Goal: Task Accomplishment & Management: Manage account settings

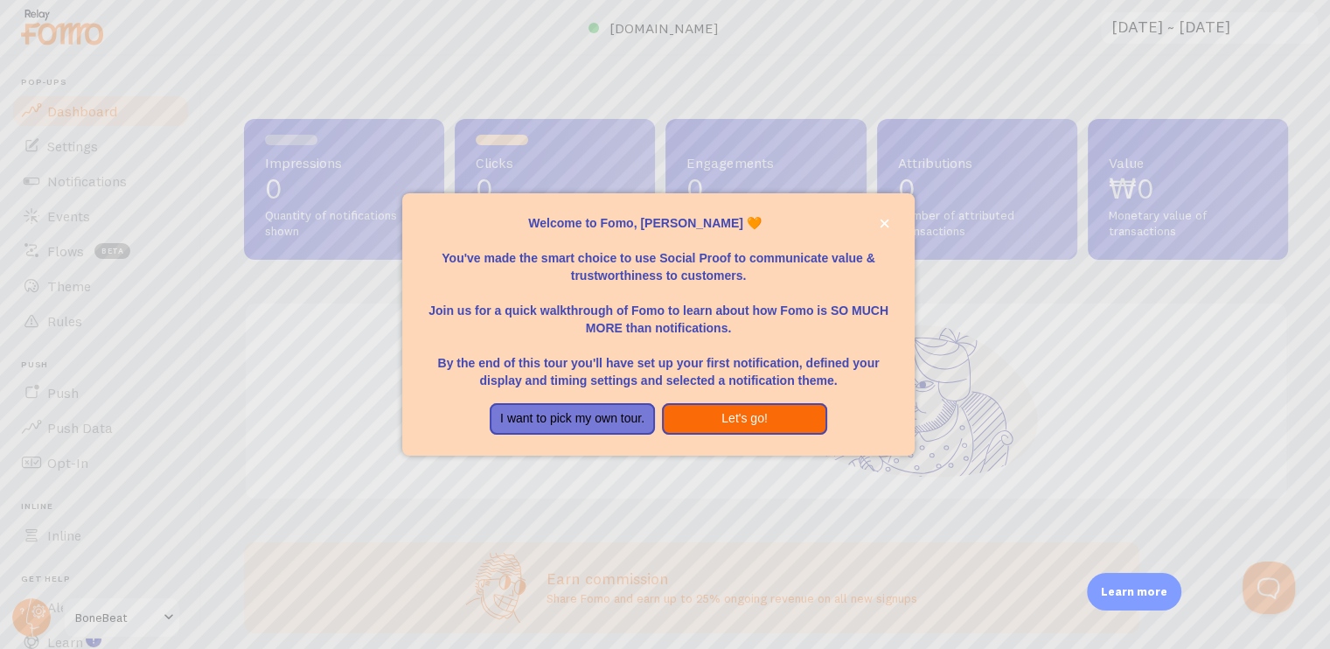
drag, startPoint x: 693, startPoint y: 435, endPoint x: 703, endPoint y: 414, distance: 23.1
click at [703, 414] on div "Welcome to Fomo, [PERSON_NAME] 🧡 You've made the smart choice to use Social Pro…" at bounding box center [658, 324] width 512 height 262
click at [703, 414] on button "Let's go!" at bounding box center [744, 418] width 165 height 31
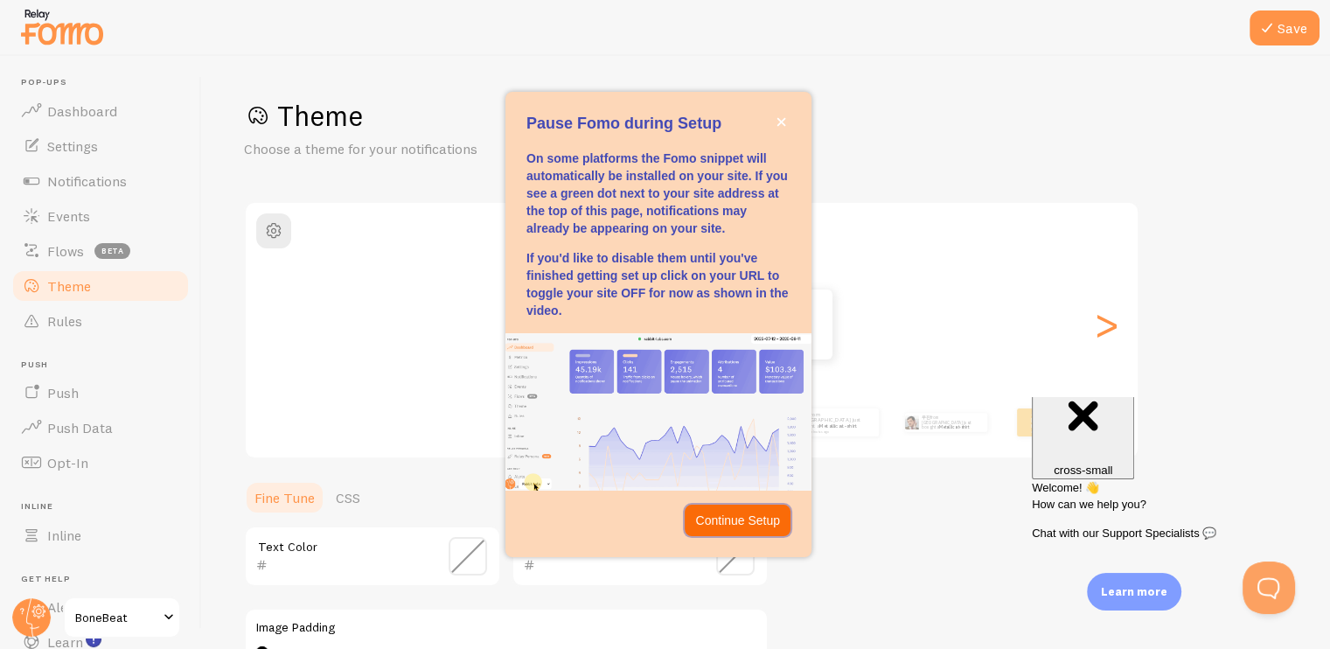
click at [763, 530] on button "Continue Setup" at bounding box center [738, 519] width 106 height 31
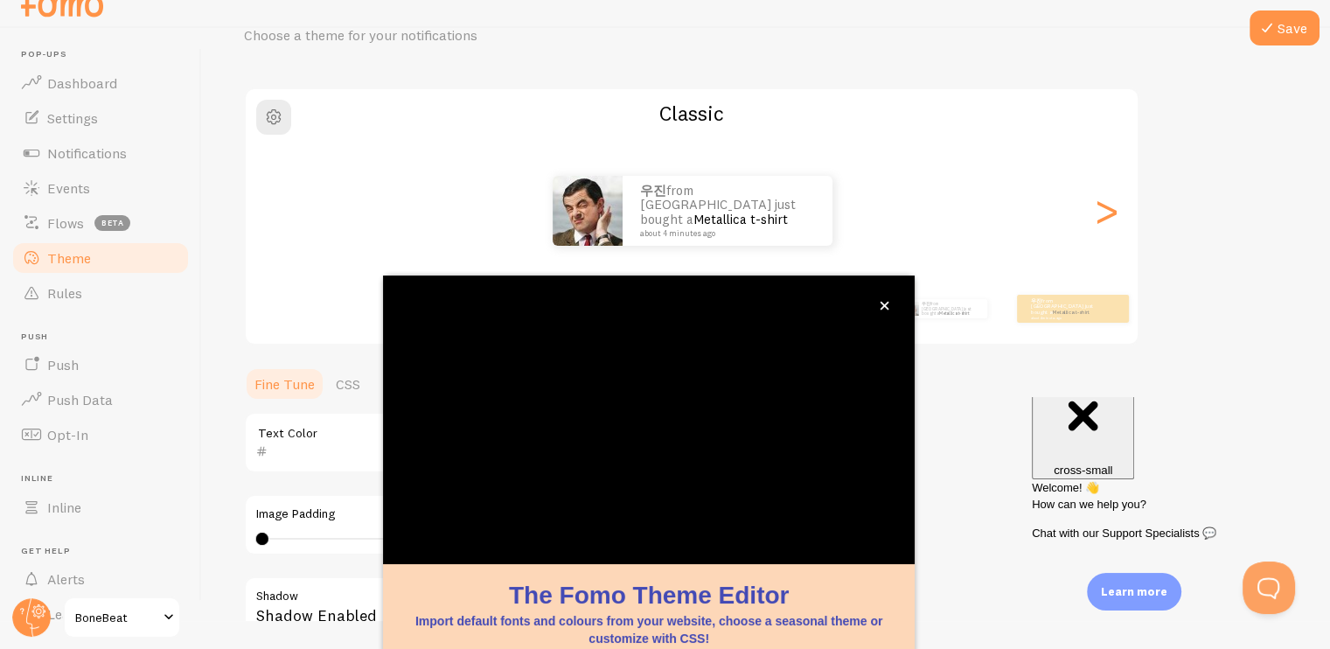
scroll to position [143, 0]
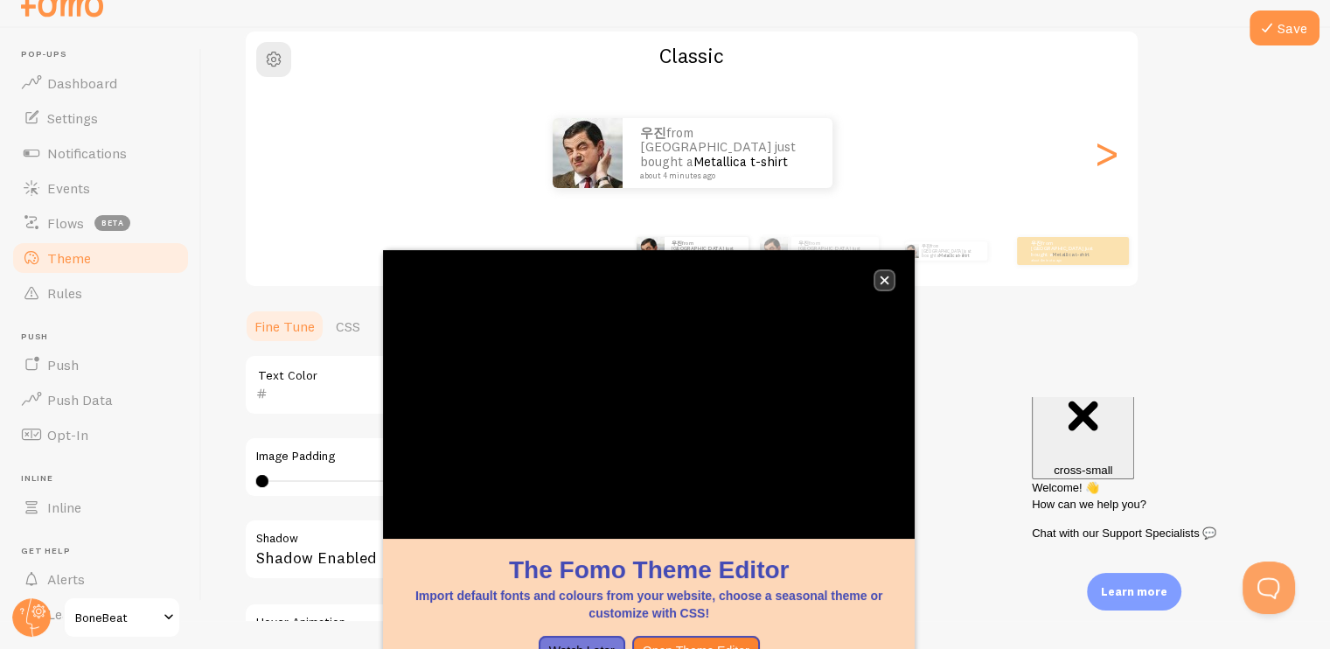
click at [876, 282] on button "close," at bounding box center [884, 280] width 18 height 18
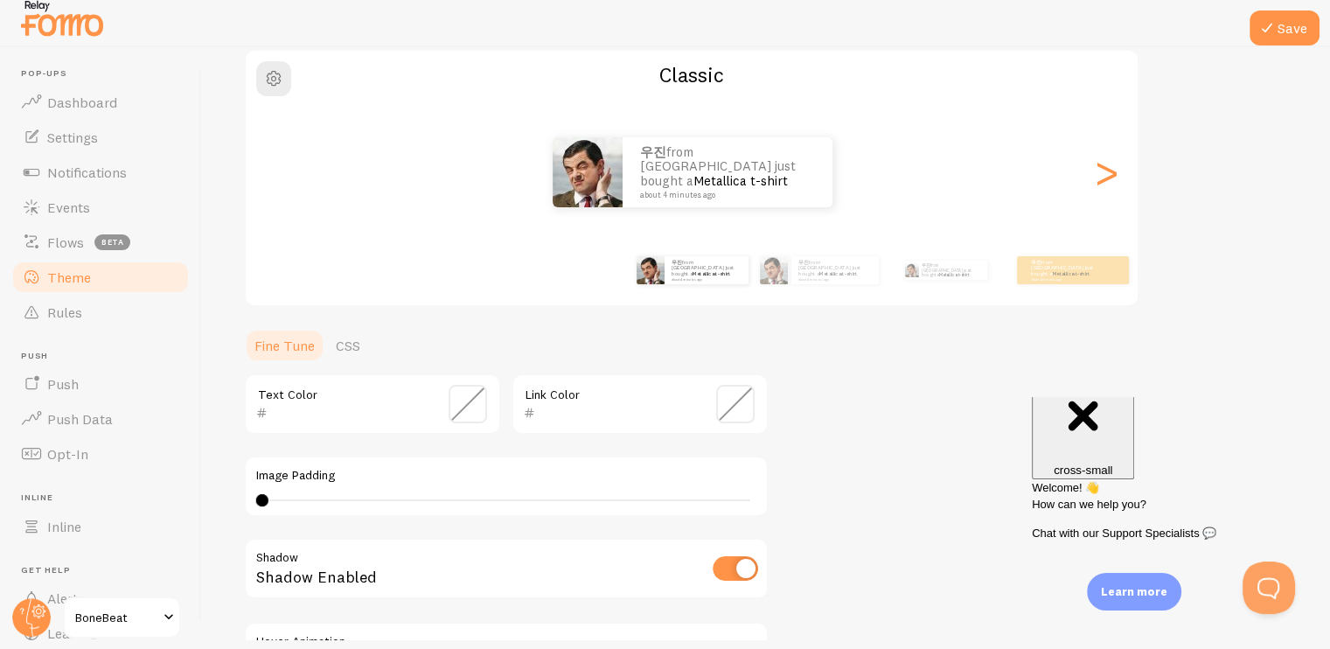
scroll to position [8, 0]
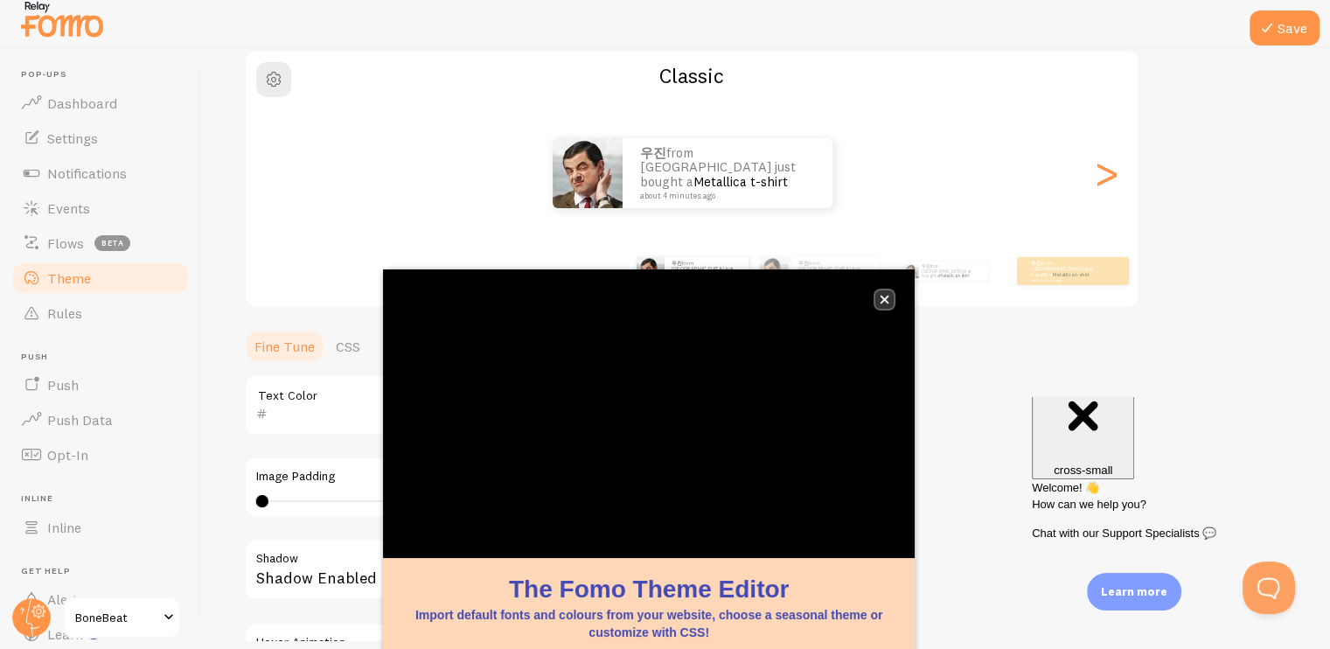
click at [888, 303] on button "close," at bounding box center [884, 299] width 18 height 18
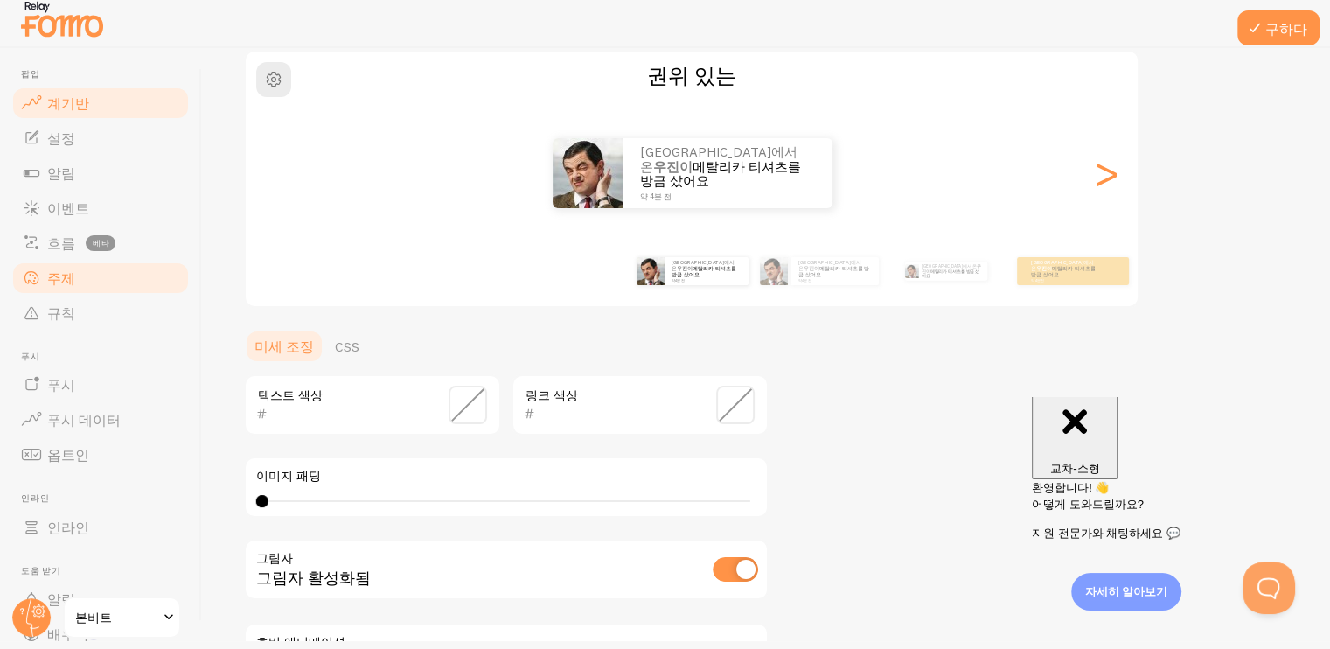
click at [128, 104] on link "계기반" at bounding box center [100, 103] width 180 height 35
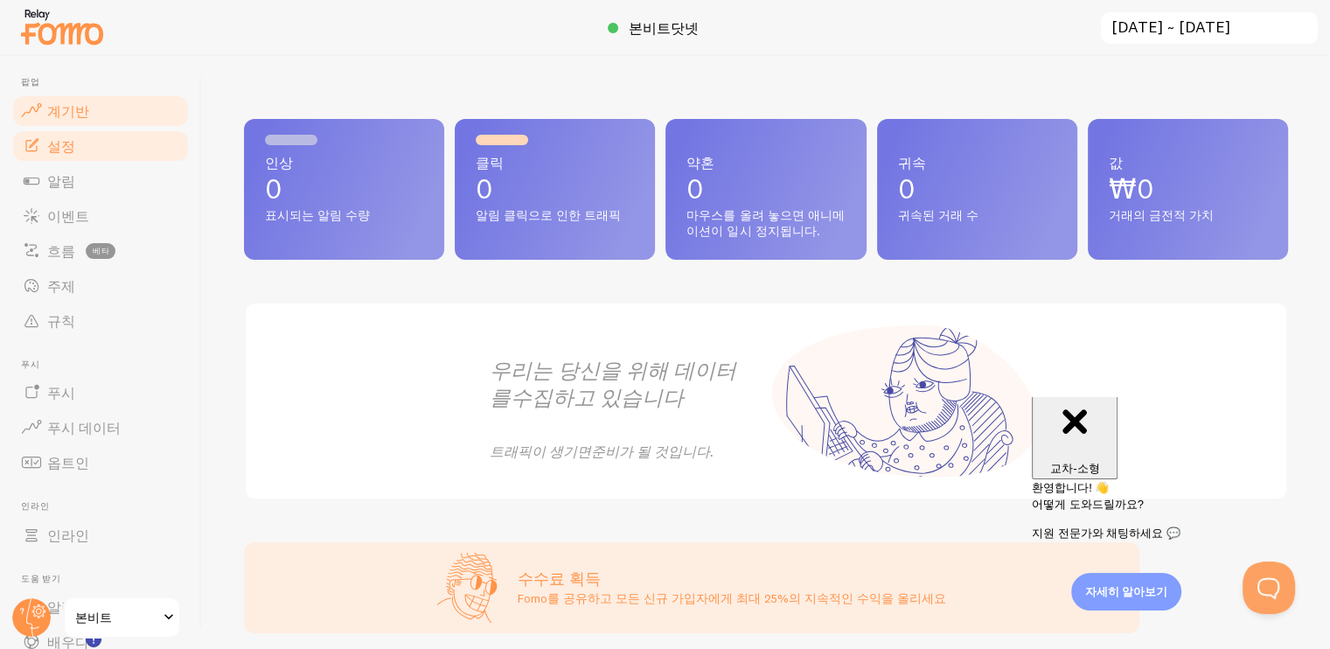
click at [102, 147] on link "설정" at bounding box center [100, 146] width 180 height 35
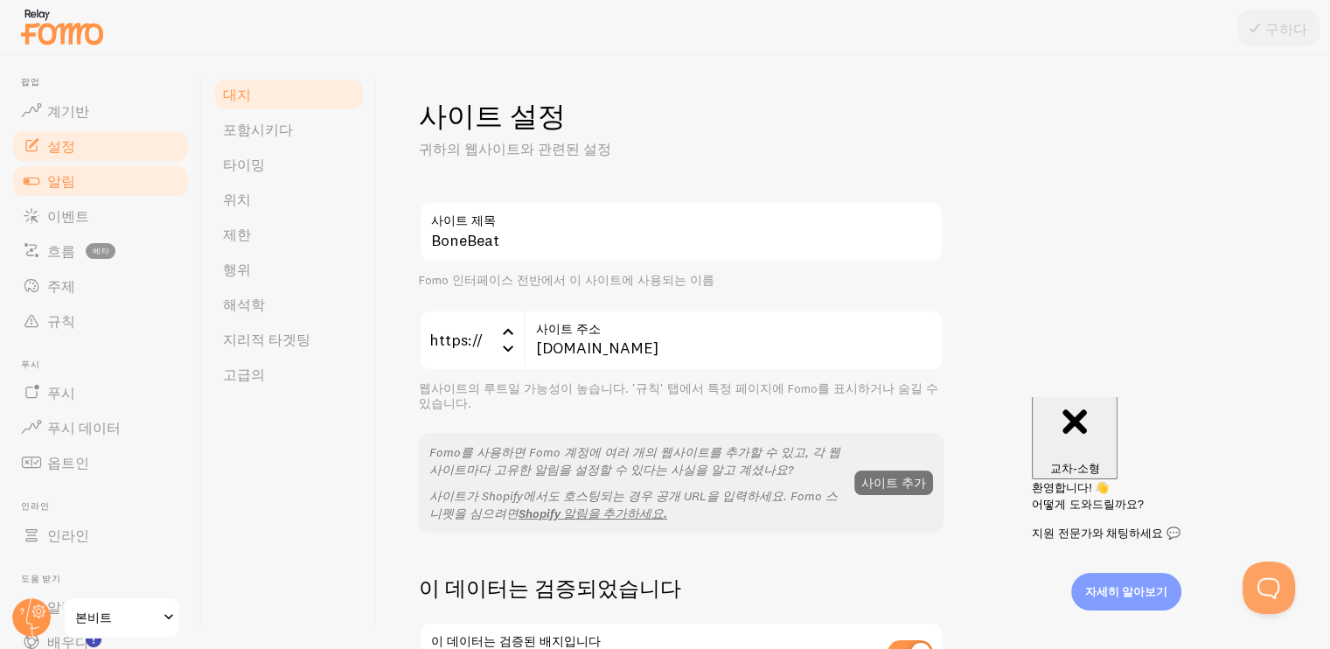
click at [88, 188] on link "알림" at bounding box center [100, 180] width 180 height 35
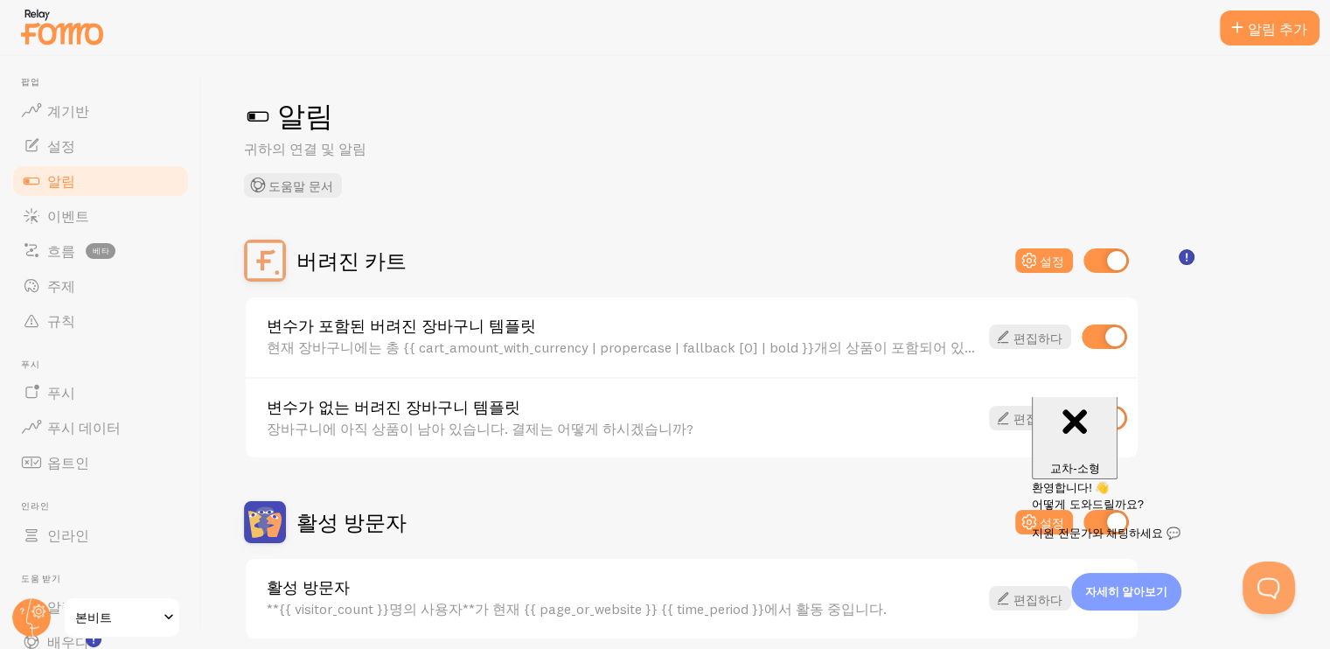
click at [52, 6] on img at bounding box center [61, 26] width 87 height 45
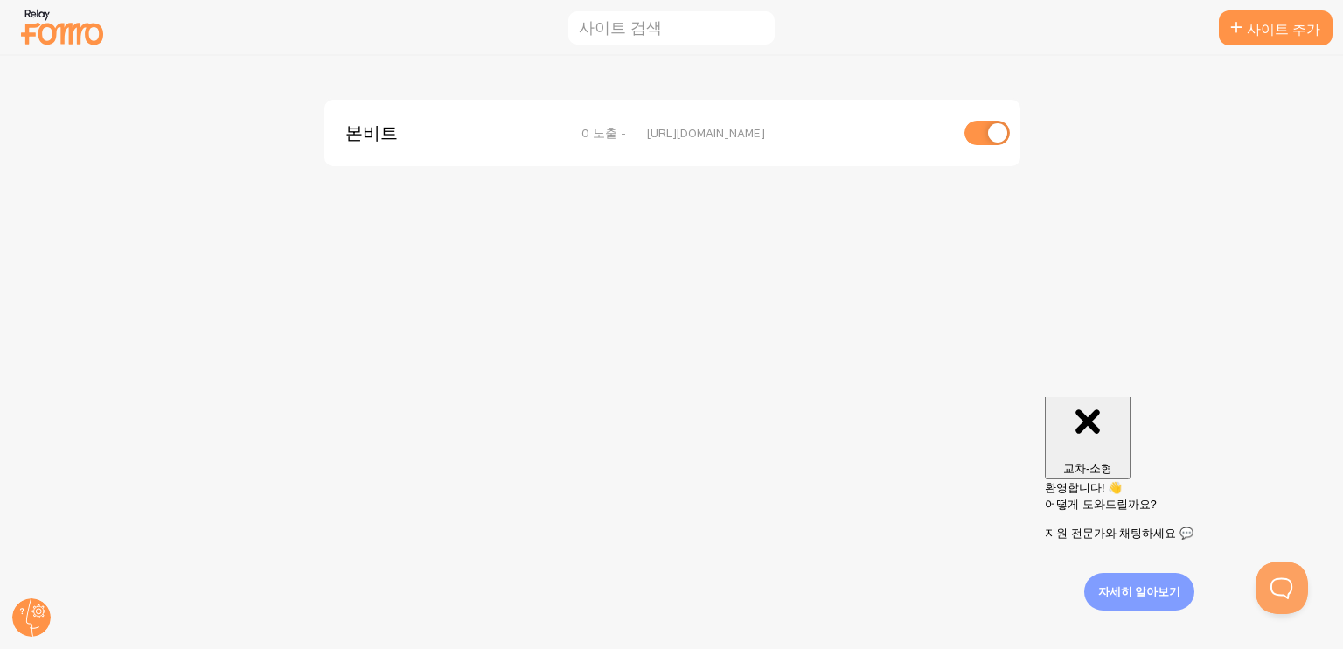
click at [978, 134] on input "checkbox" at bounding box center [986, 133] width 45 height 24
checkbox input "false"
